Goal: Task Accomplishment & Management: Manage account settings

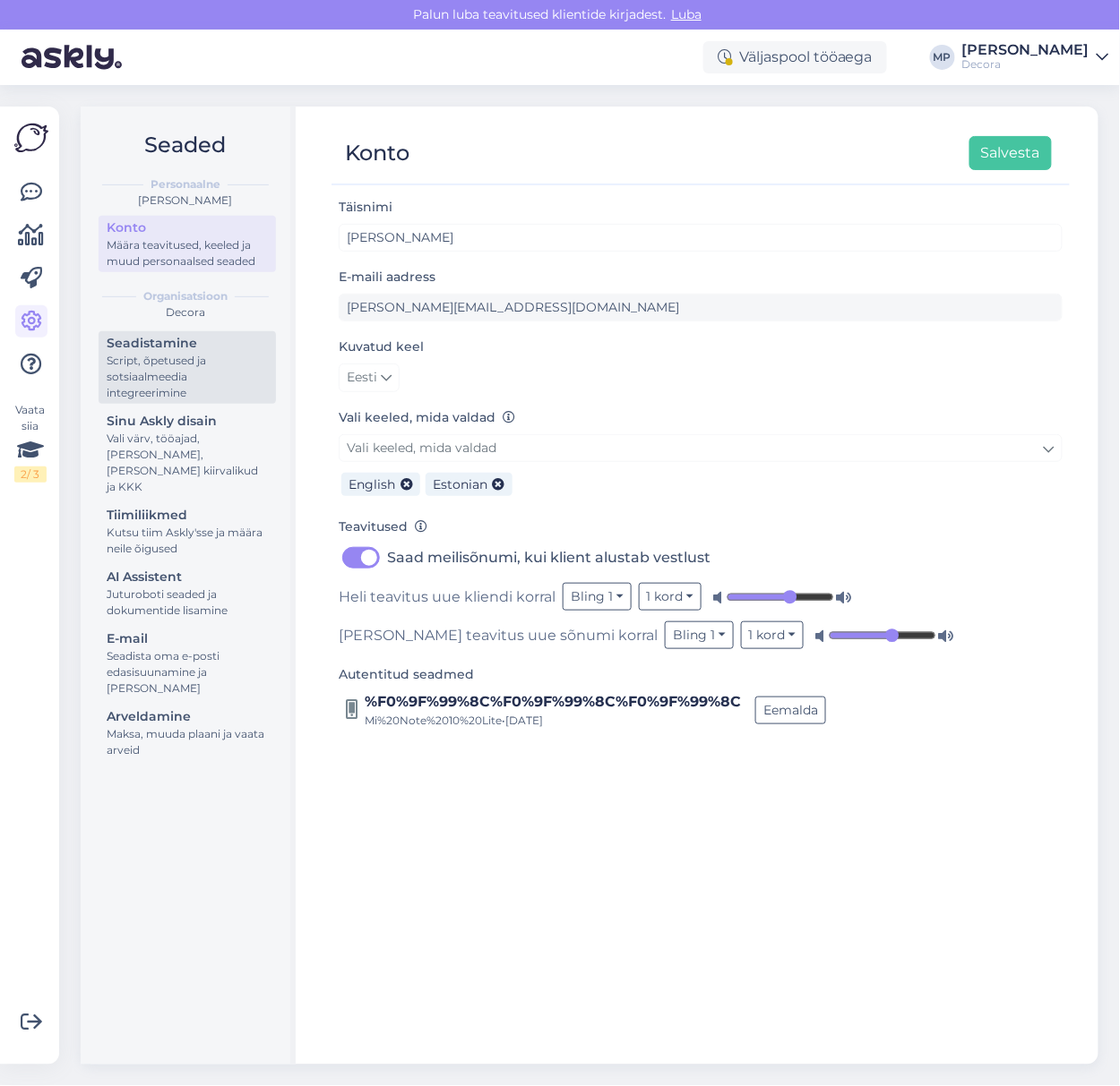
click at [170, 377] on div "Script, õpetused ja sotsiaalmeedia integreerimine" at bounding box center [186, 376] width 161 height 48
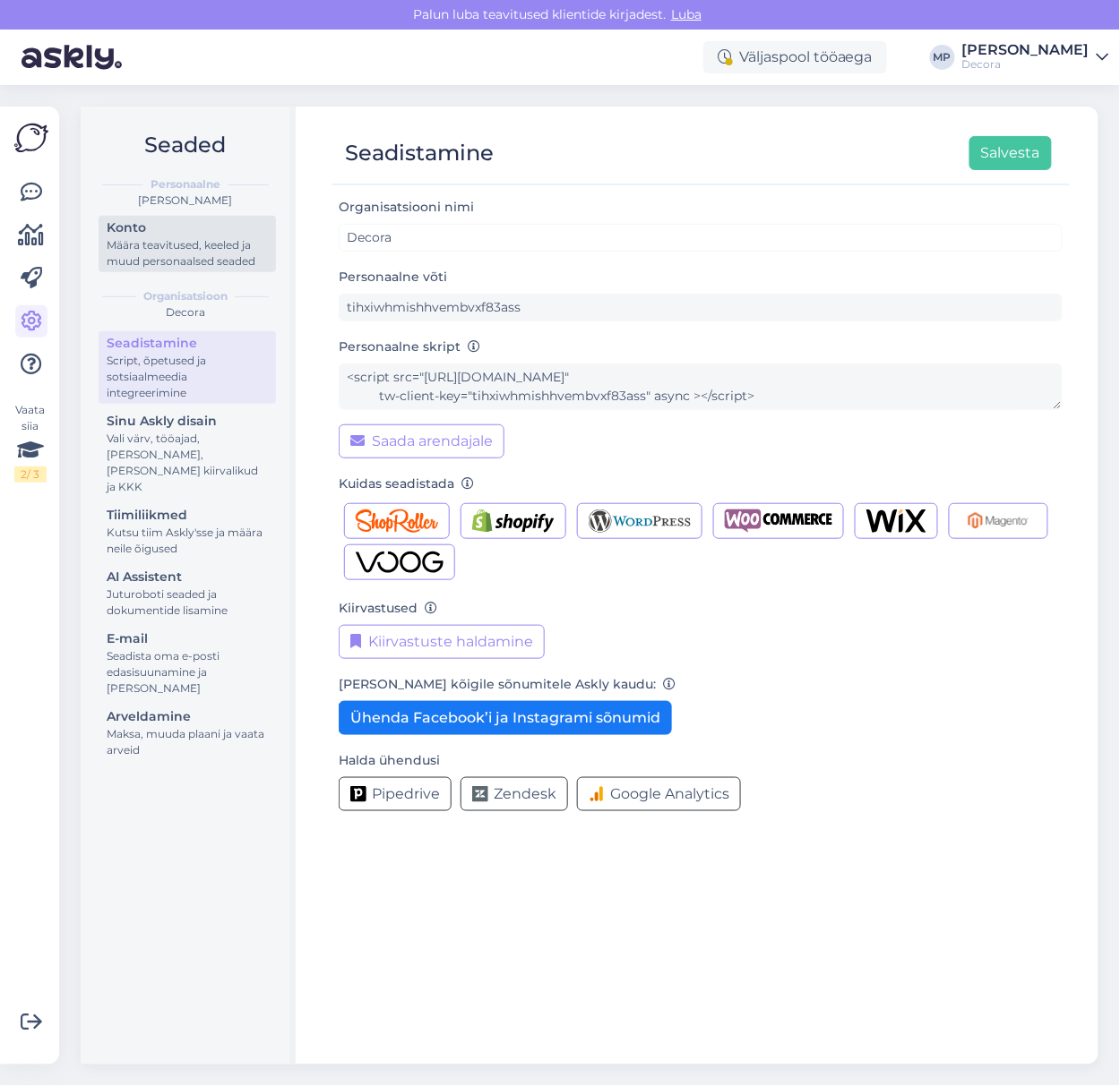
click at [161, 245] on div "Määra teavitused, keeled ja muud personaalsed seaded" at bounding box center [186, 253] width 161 height 32
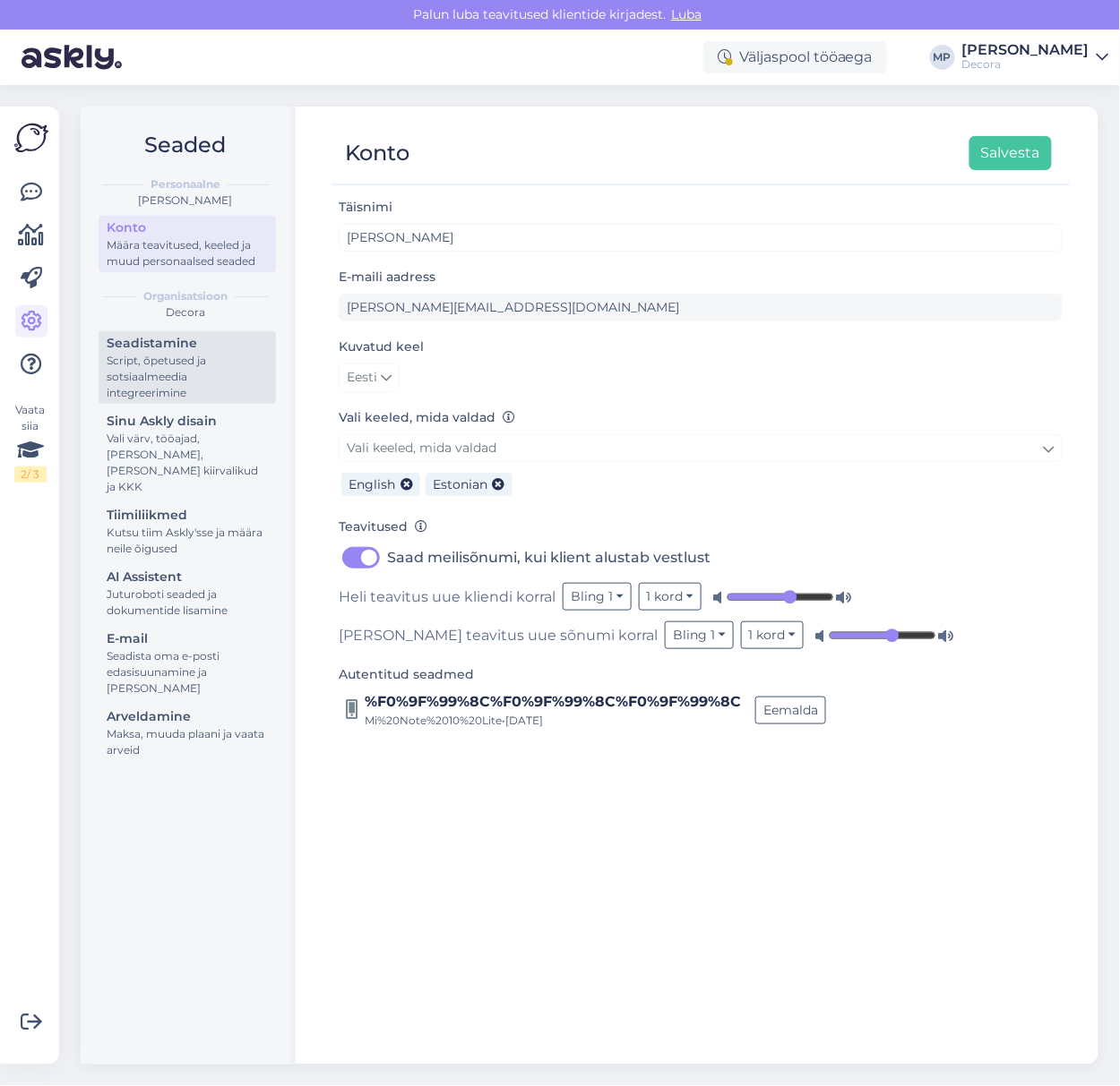
click at [141, 371] on div "Script, õpetused ja sotsiaalmeedia integreerimine" at bounding box center [186, 376] width 161 height 48
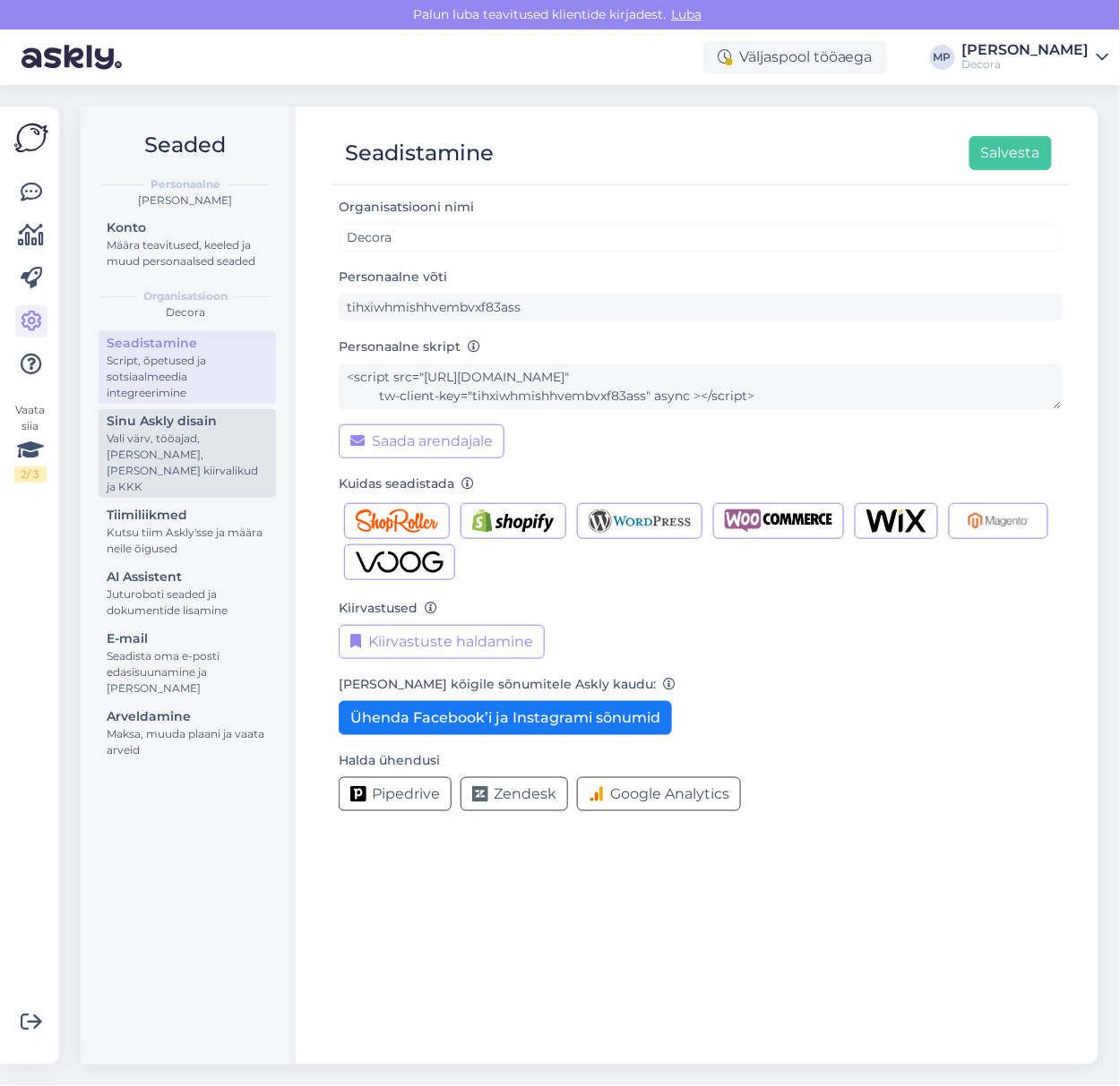
click at [170, 424] on div "Sinu Askly disain" at bounding box center [186, 421] width 161 height 18
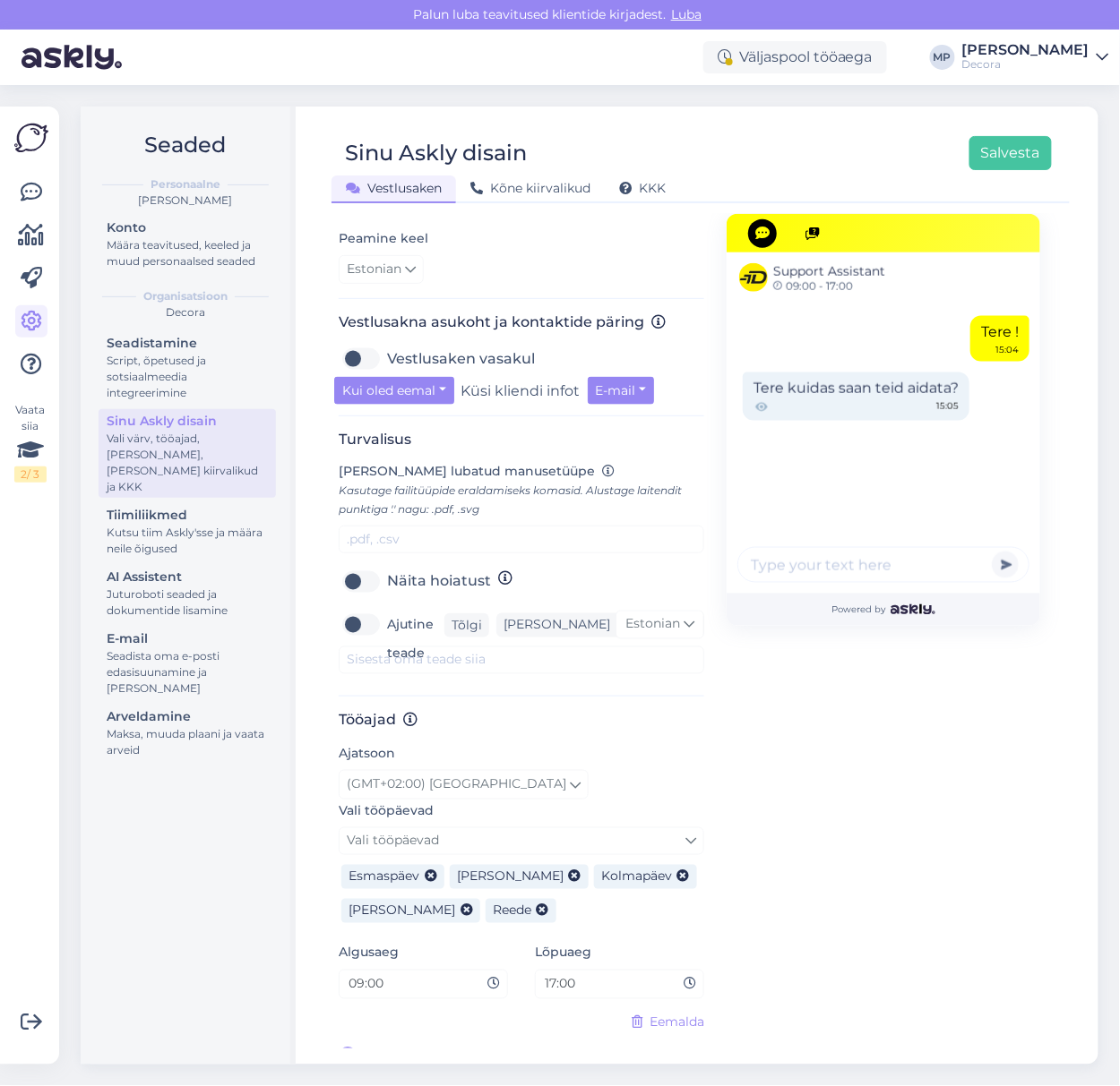
scroll to position [552, 0]
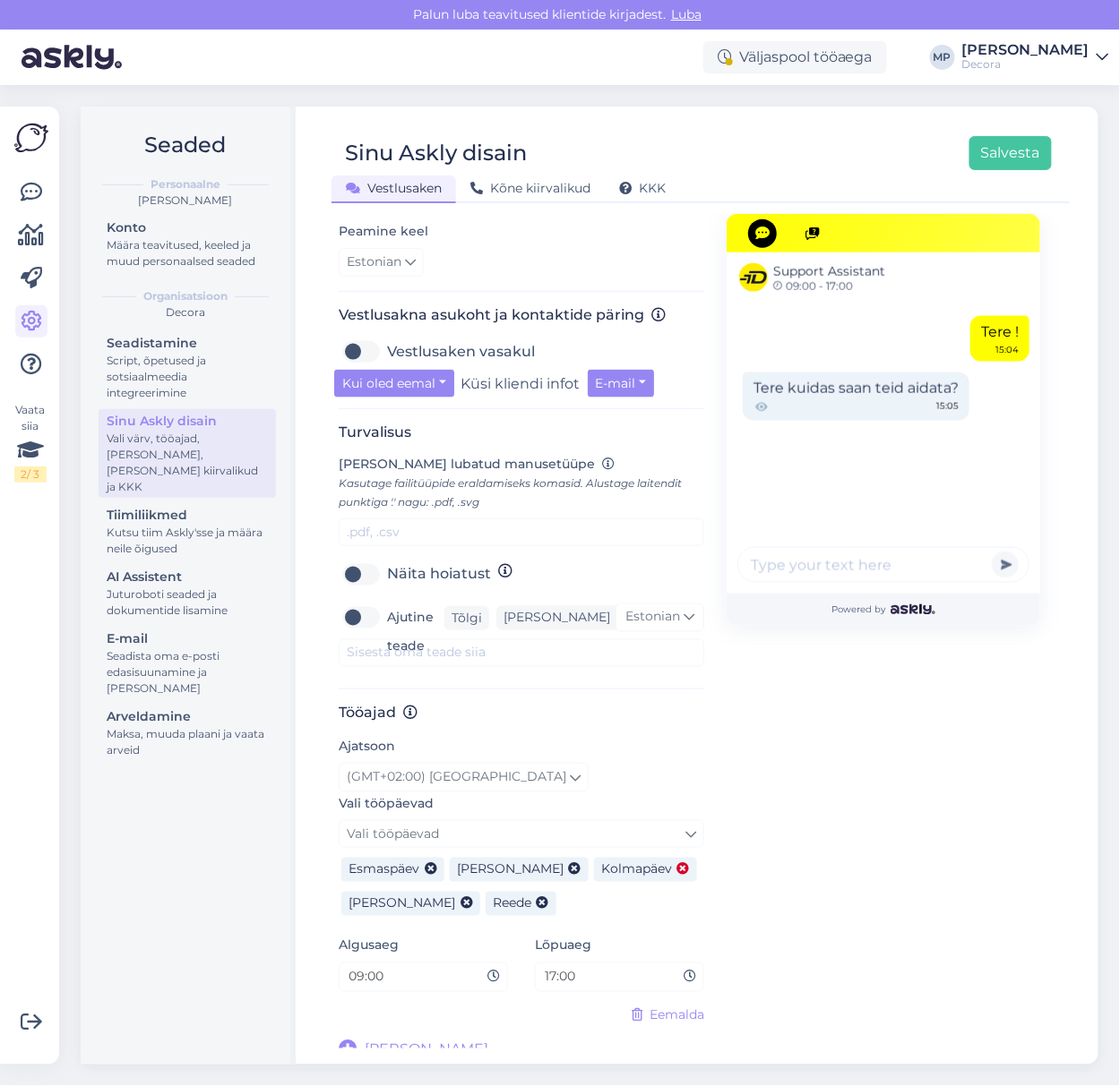
click at [677, 864] on icon at bounding box center [683, 870] width 13 height 13
click at [387, 603] on label "Ajutine teade" at bounding box center [415, 631] width 57 height 57
click at [359, 603] on input "Ajutine teade" at bounding box center [361, 618] width 44 height 29
checkbox input "true"
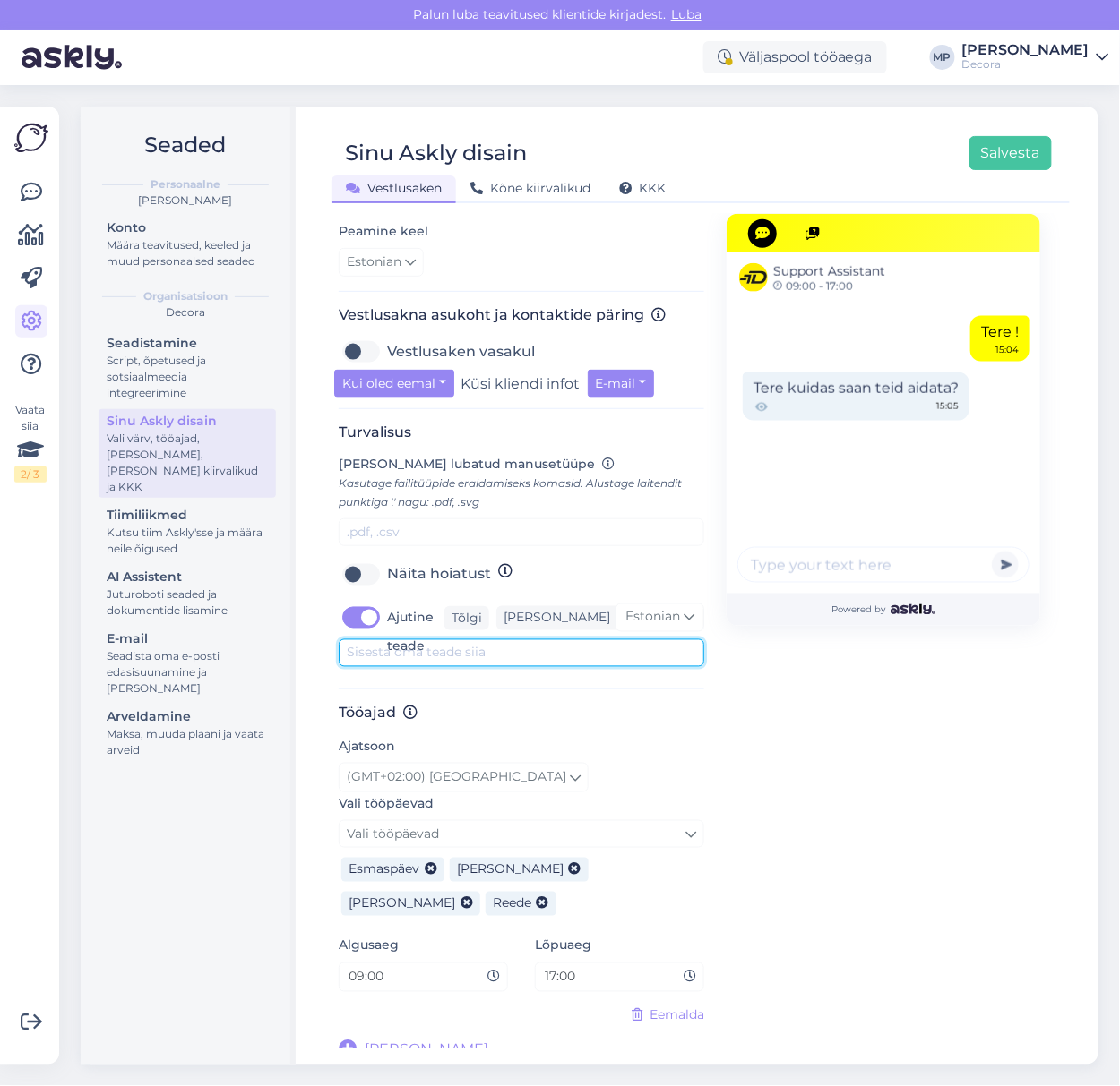
click at [520, 645] on textarea at bounding box center [521, 653] width 365 height 28
type textarea "2"
click at [585, 639] on textarea "Kolmapäeval, 20.08 on kõik Decora kauplused avatud kl 9-17." at bounding box center [521, 653] width 365 height 28
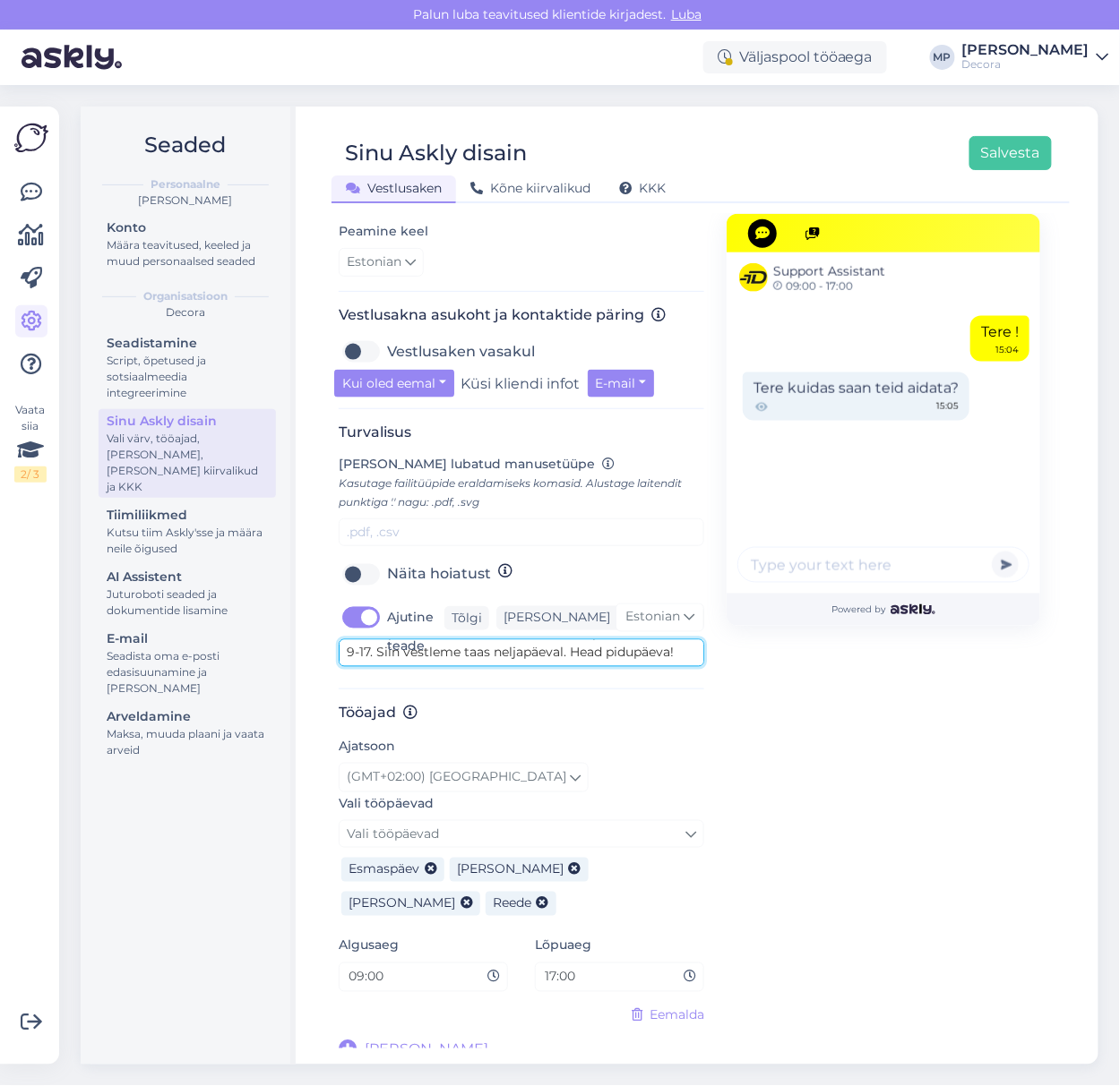
drag, startPoint x: 506, startPoint y: 643, endPoint x: 471, endPoint y: 661, distance: 39.4
click at [471, 661] on div "Turvalisus [PERSON_NAME] lubatud manusetüüpe Kasutage failitüüpide eraldamiseks…" at bounding box center [521, 557] width 365 height 266
type textarea "Kolmapäeval, 20.08 on kõik Decora kauplused avatud kl 9-17. Kodulehe vestlus on…"
click at [930, 745] on div "Support Assistant 09:00 - 17:00 Tere ! 15:04 Tere kuidas saan teid aidata? 15:0…" at bounding box center [882, 361] width 314 height 1400
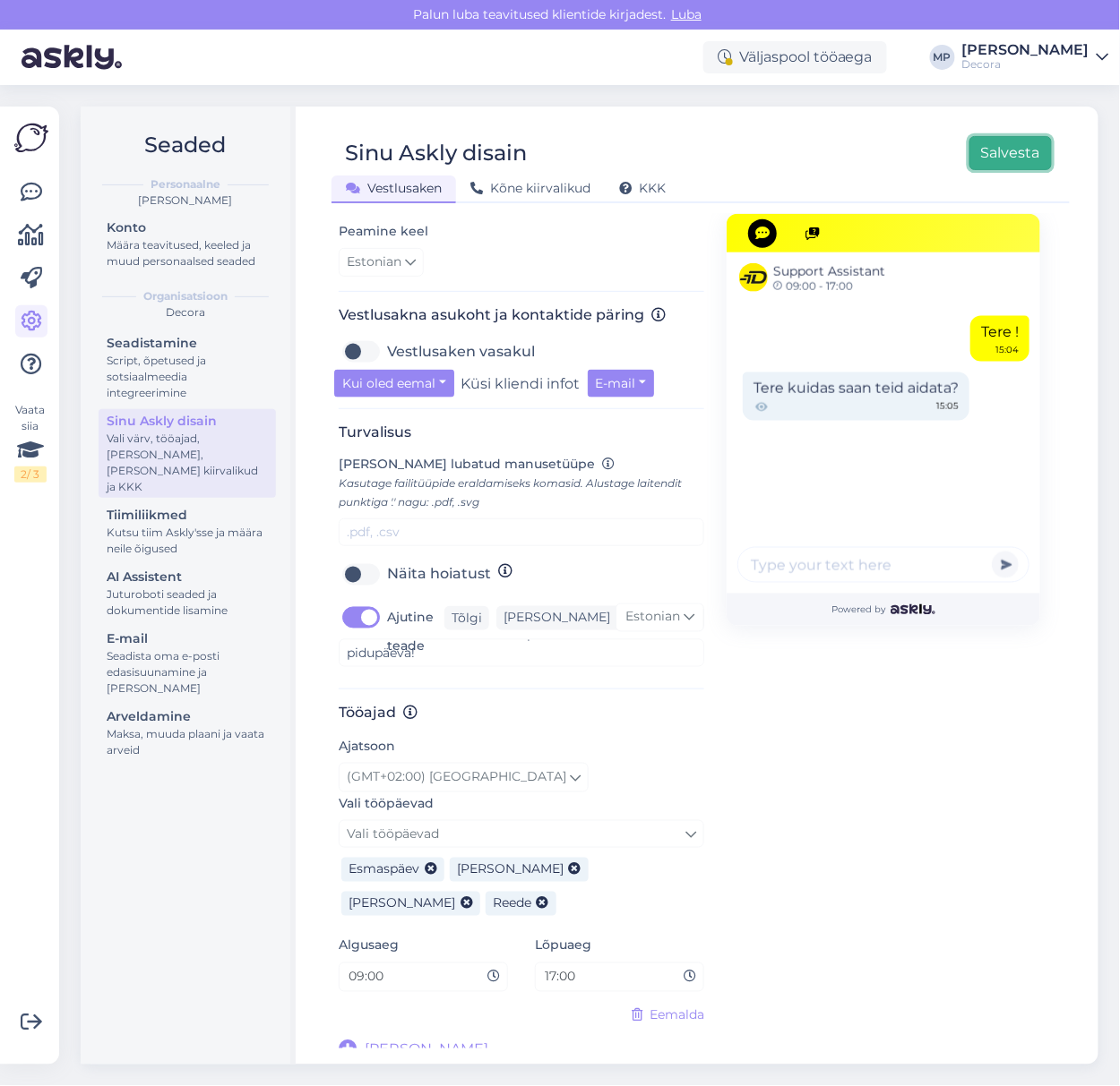
click at [1019, 155] on button "Salvesta" at bounding box center [1010, 153] width 82 height 34
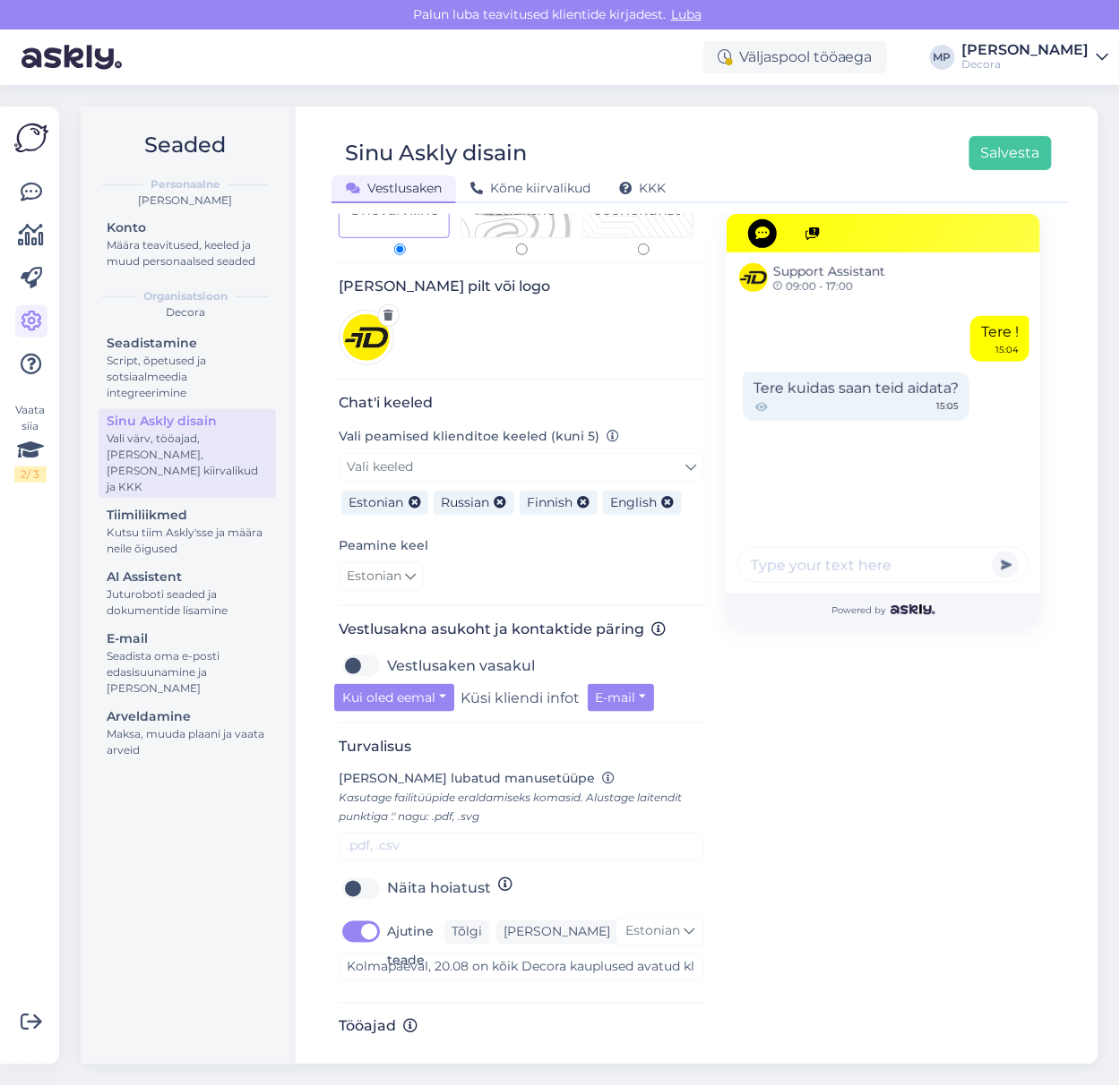
scroll to position [552, 0]
